Goal: Task Accomplishment & Management: Use online tool/utility

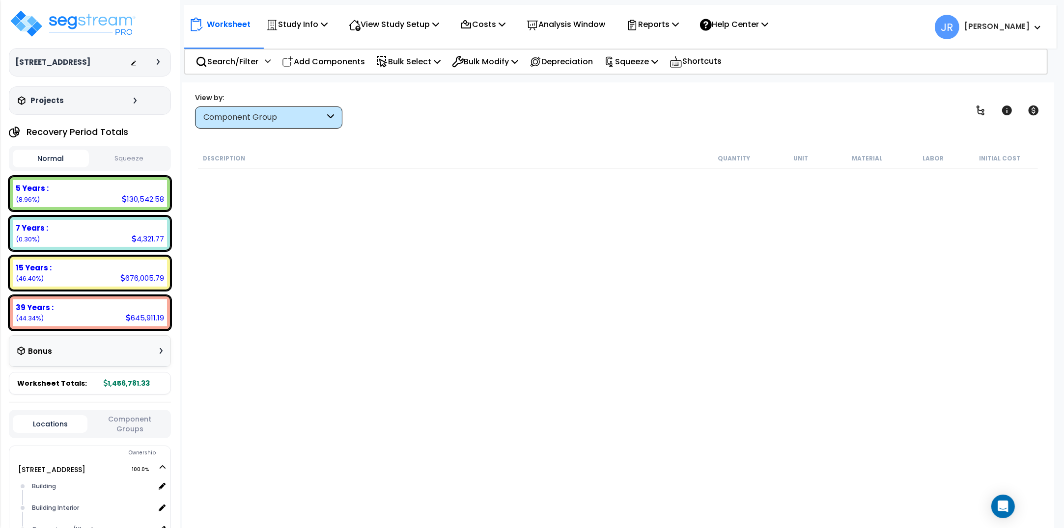
scroll to position [9213, 0]
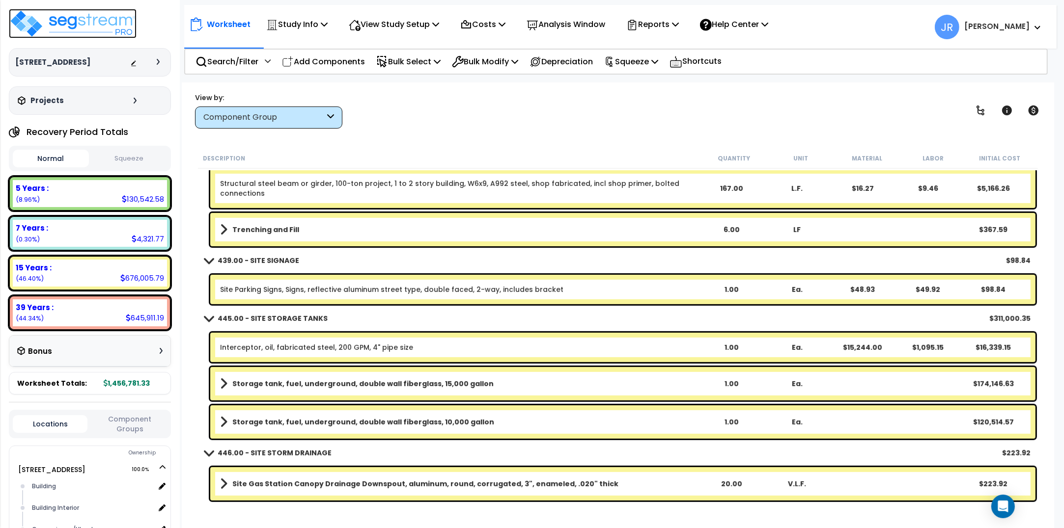
click at [89, 25] on img at bounding box center [73, 23] width 128 height 29
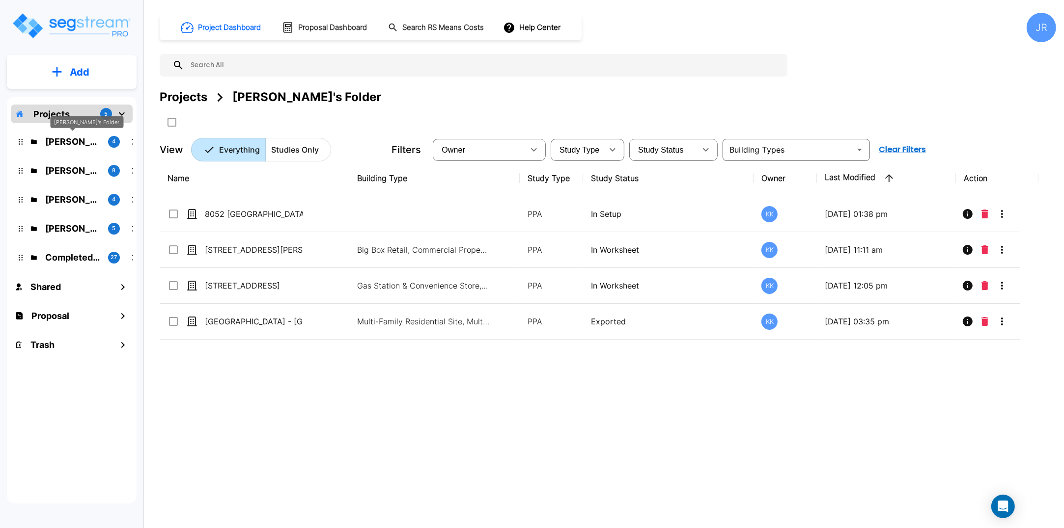
click at [79, 139] on p "[PERSON_NAME]'s Folder" at bounding box center [72, 141] width 55 height 13
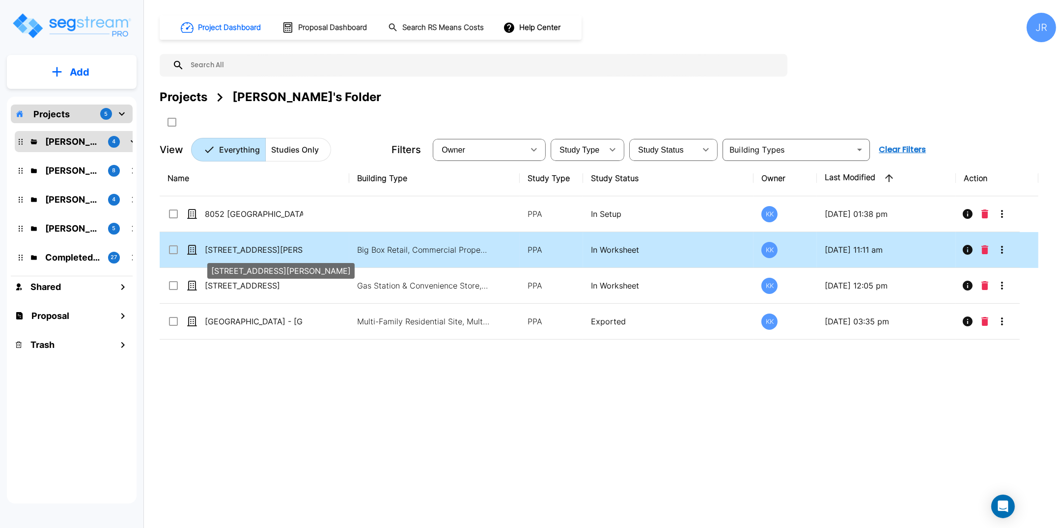
click at [247, 249] on p "[STREET_ADDRESS][PERSON_NAME]" at bounding box center [254, 250] width 98 height 12
checkbox input "true"
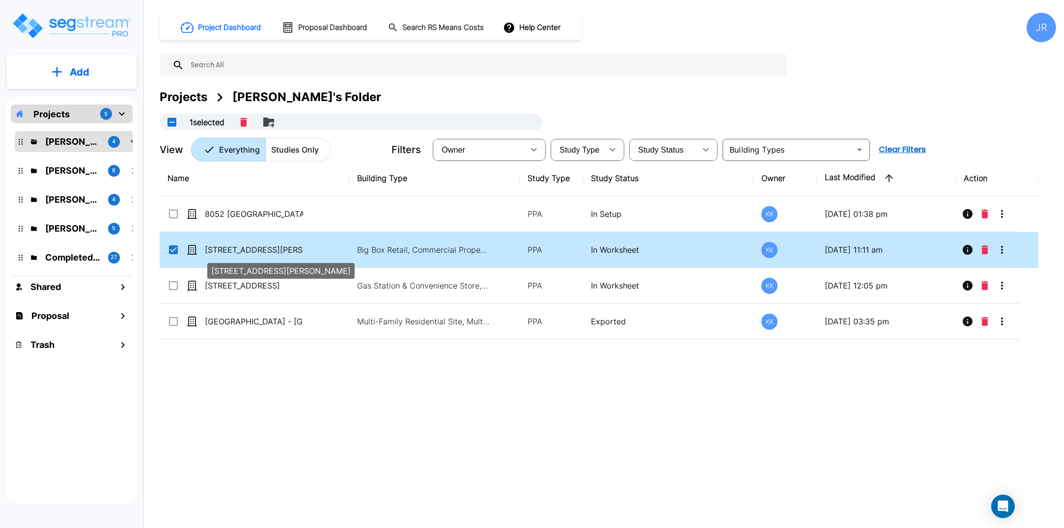
click at [247, 249] on p "[STREET_ADDRESS][PERSON_NAME]" at bounding box center [254, 250] width 98 height 12
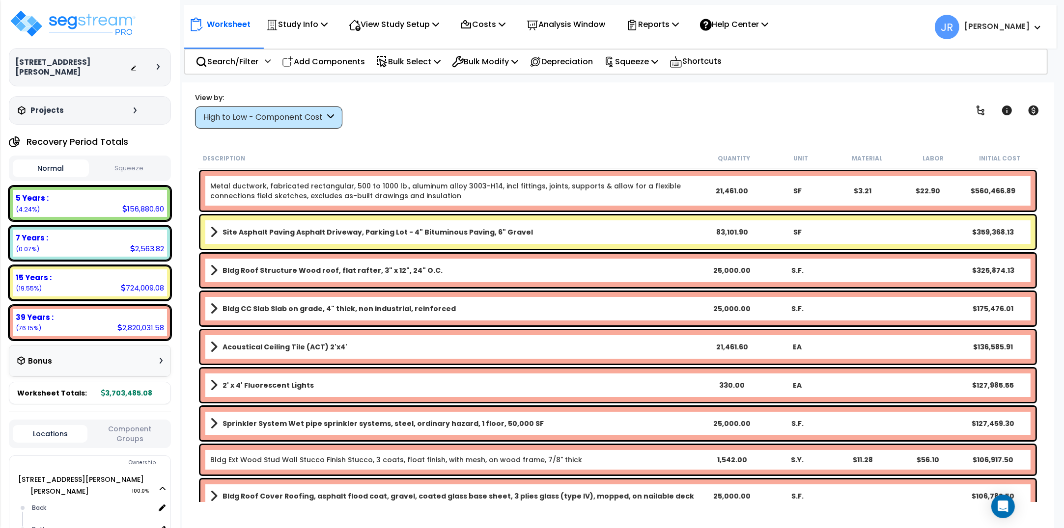
click at [311, 115] on div "High to Low - Component Cost" at bounding box center [263, 117] width 121 height 11
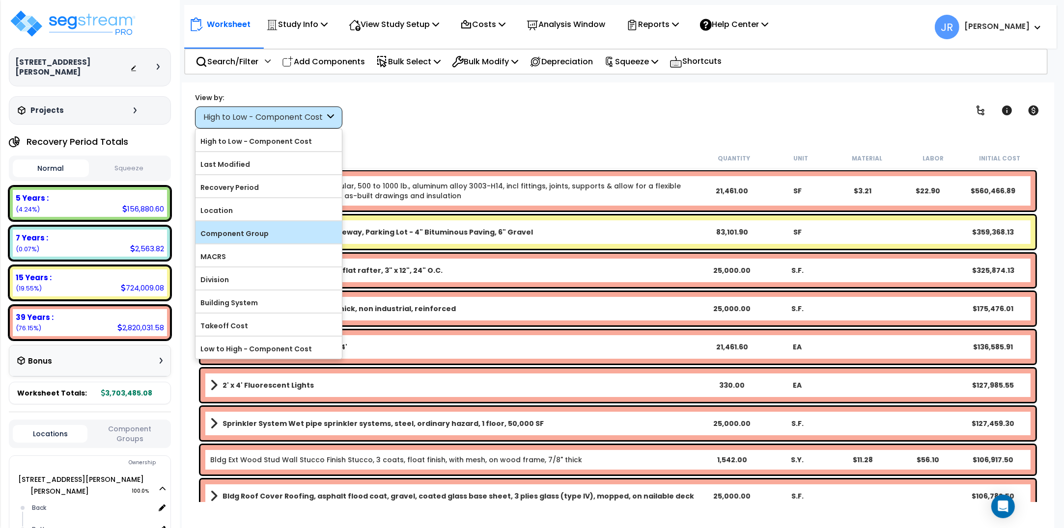
click at [235, 231] on label "Component Group" at bounding box center [268, 233] width 146 height 15
click at [0, 0] on input "Component Group" at bounding box center [0, 0] width 0 height 0
